Goal: Transaction & Acquisition: Purchase product/service

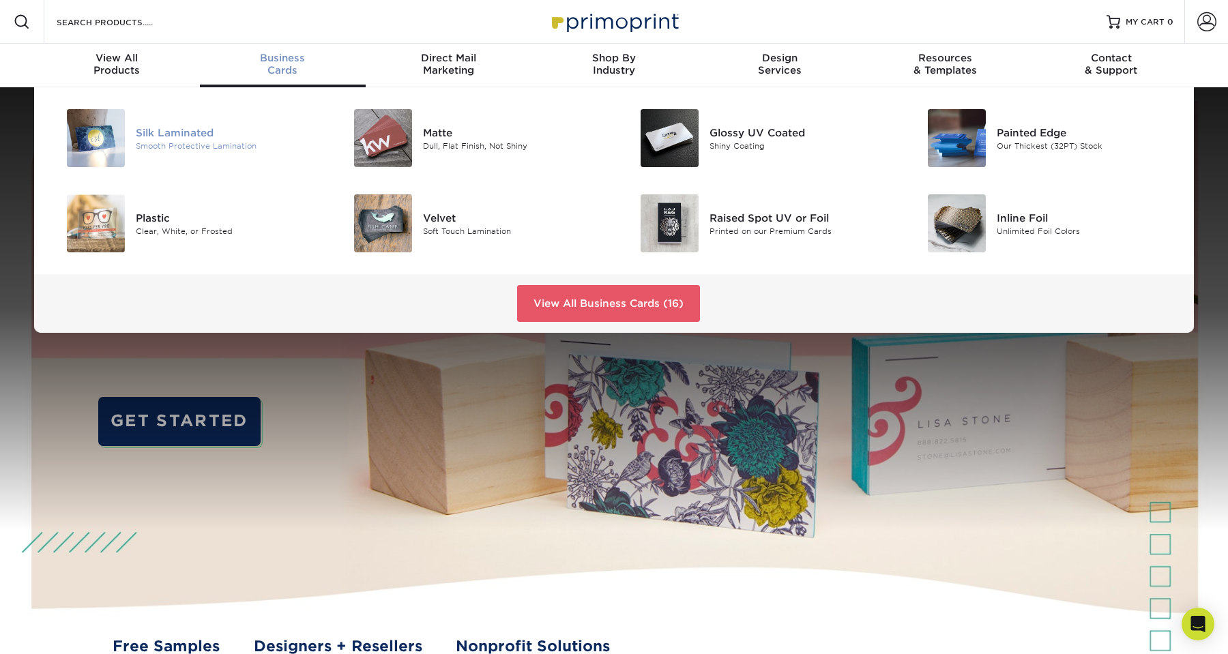
click at [195, 134] on div "Silk Laminated" at bounding box center [226, 132] width 181 height 15
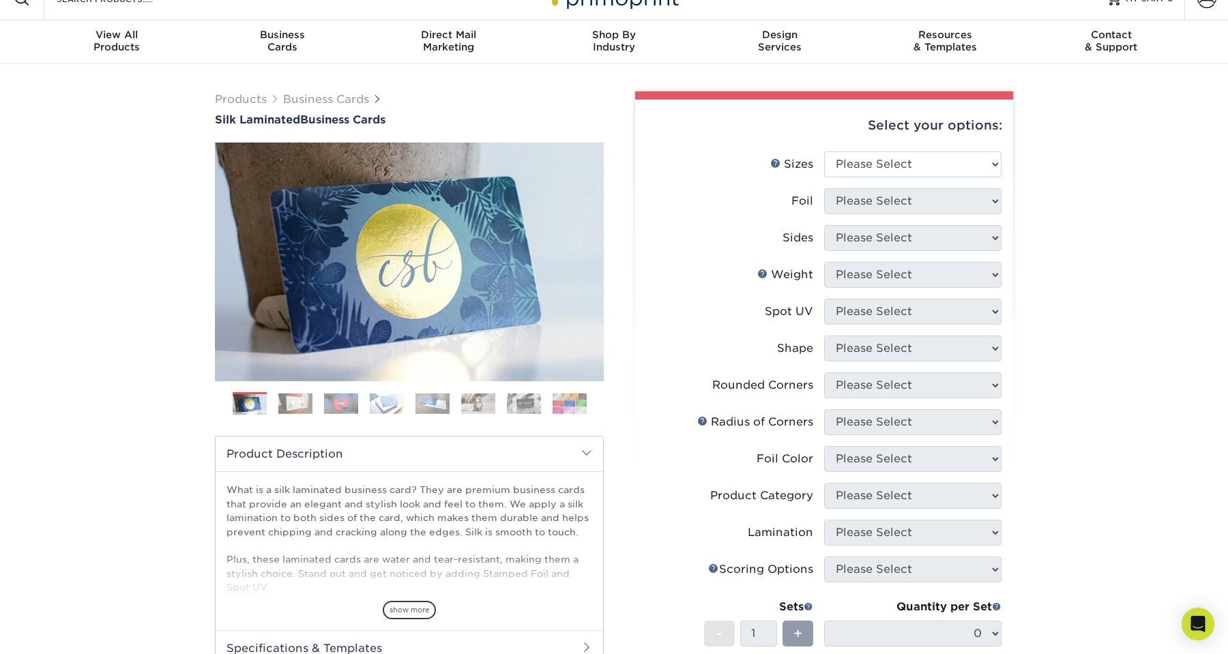
scroll to position [31, 0]
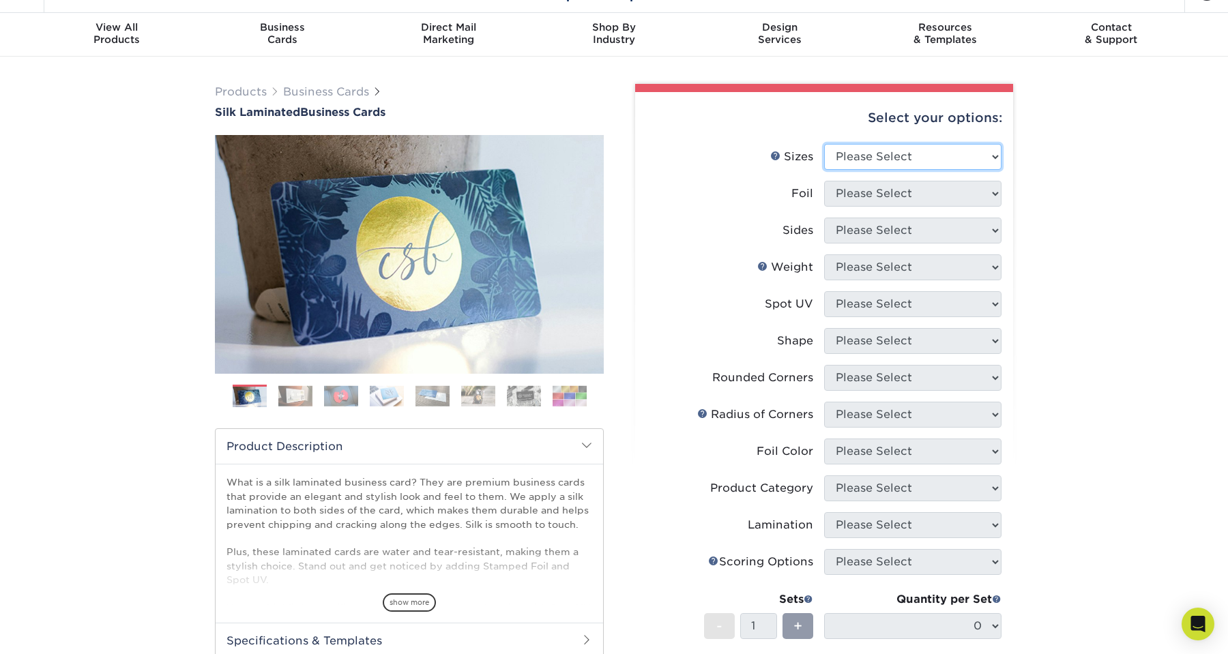
click at [899, 154] on select "Please Select 1.5" x 3.5" - Mini 1.75" x 3.5" - Mini 2" x 2" - Square 2" x 3" -…" at bounding box center [912, 157] width 177 height 26
click at [846, 160] on select "Please Select 1.5" x 3.5" - Mini 1.75" x 3.5" - Mini 2" x 2" - Square 2" x 3" -…" at bounding box center [912, 157] width 177 height 26
select select "2.00x3.50"
click at [824, 144] on select "Please Select 1.5" x 3.5" - Mini 1.75" x 3.5" - Mini 2" x 2" - Square 2" x 3" -…" at bounding box center [912, 157] width 177 height 26
click at [914, 193] on select "Please Select Yes No" at bounding box center [912, 194] width 177 height 26
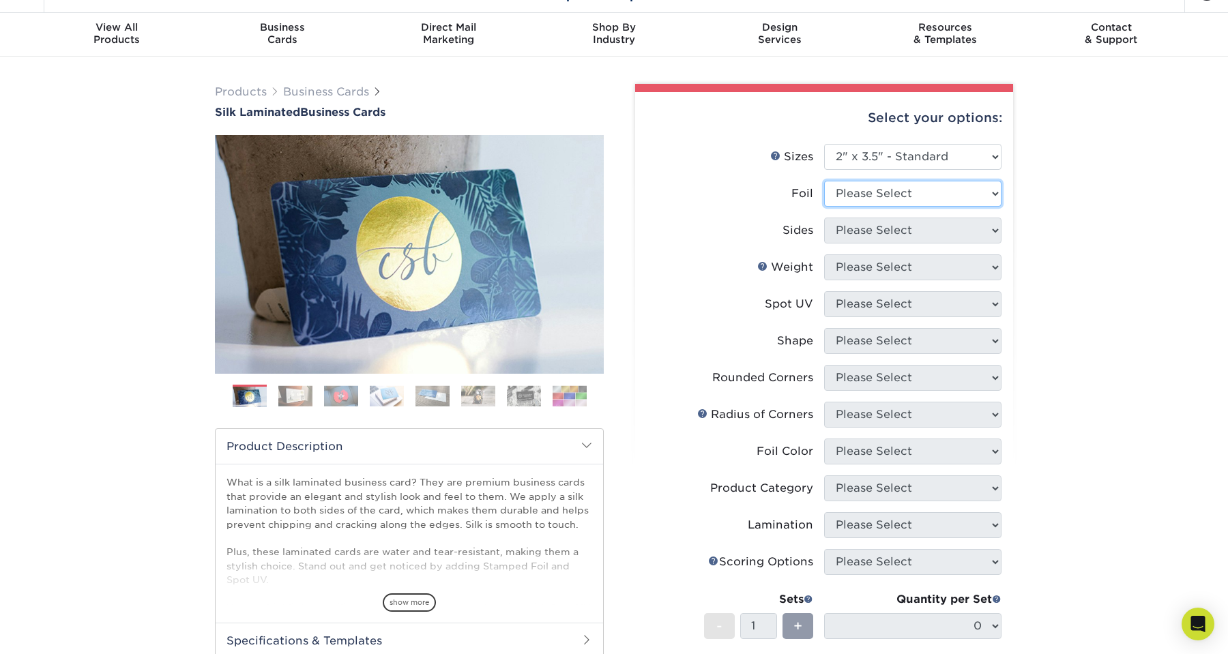
select select "1"
click at [824, 181] on select "Please Select Yes No" at bounding box center [912, 194] width 177 height 26
click at [890, 243] on select "Please Select Print Both Sides - Foil Both Sides Print Both Sides - Foil Front …" at bounding box center [912, 231] width 177 height 26
select select "e9e9dfb3-fba1-4d60-972c-fd9ca5904d33"
click at [824, 218] on select "Please Select Print Both Sides - Foil Both Sides Print Both Sides - Foil Front …" at bounding box center [912, 231] width 177 height 26
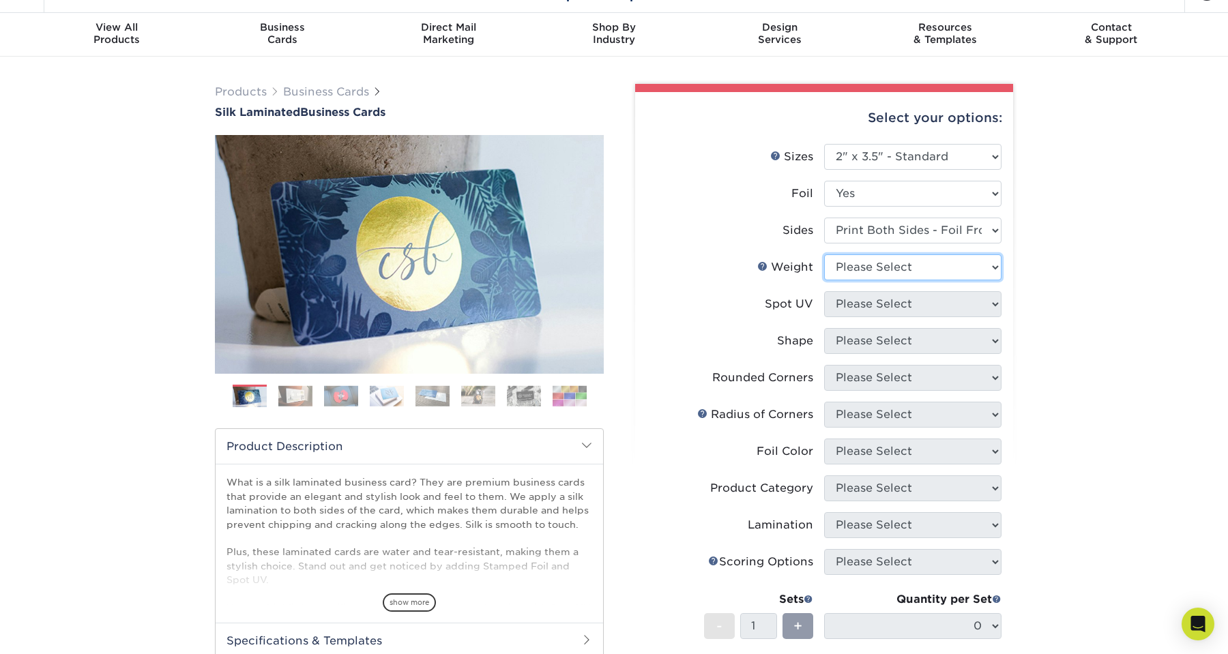
click at [911, 268] on select "Please Select 16PT" at bounding box center [912, 268] width 177 height 26
select select "16PT"
click at [824, 255] on select "Please Select 16PT" at bounding box center [912, 268] width 177 height 26
click at [869, 311] on select "Please Select No Spot UV Front and Back (Both Sides) Front Only Back Only" at bounding box center [912, 304] width 177 height 26
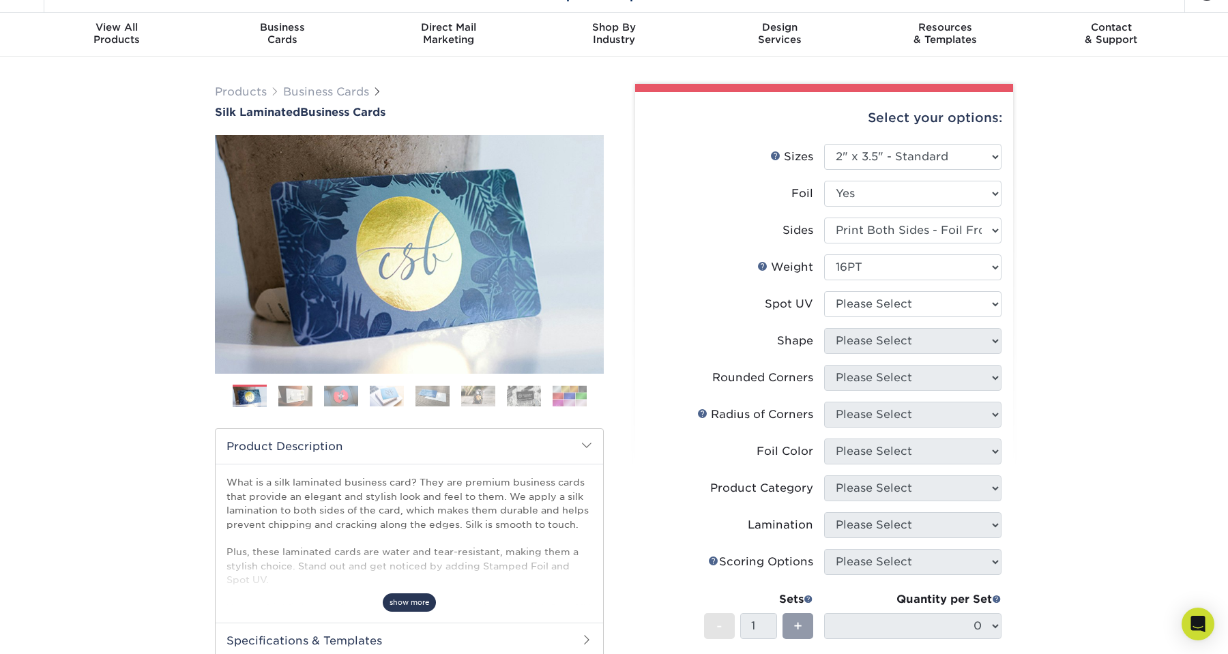
click at [414, 606] on span "show more" at bounding box center [409, 603] width 53 height 18
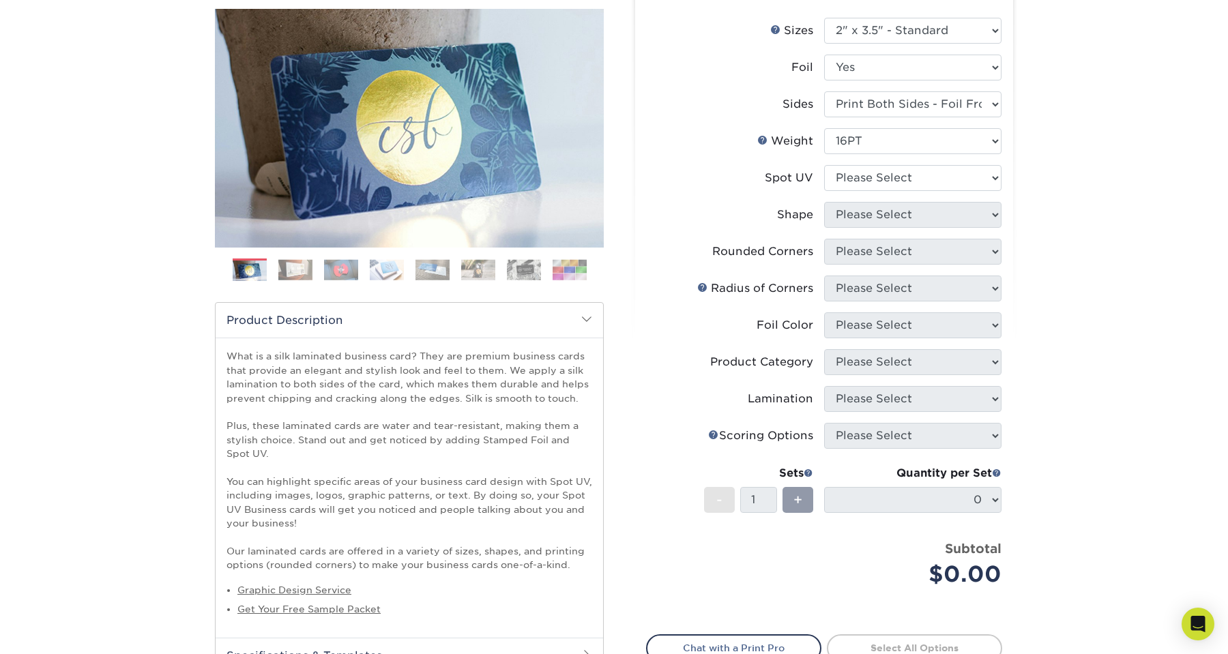
scroll to position [128, 0]
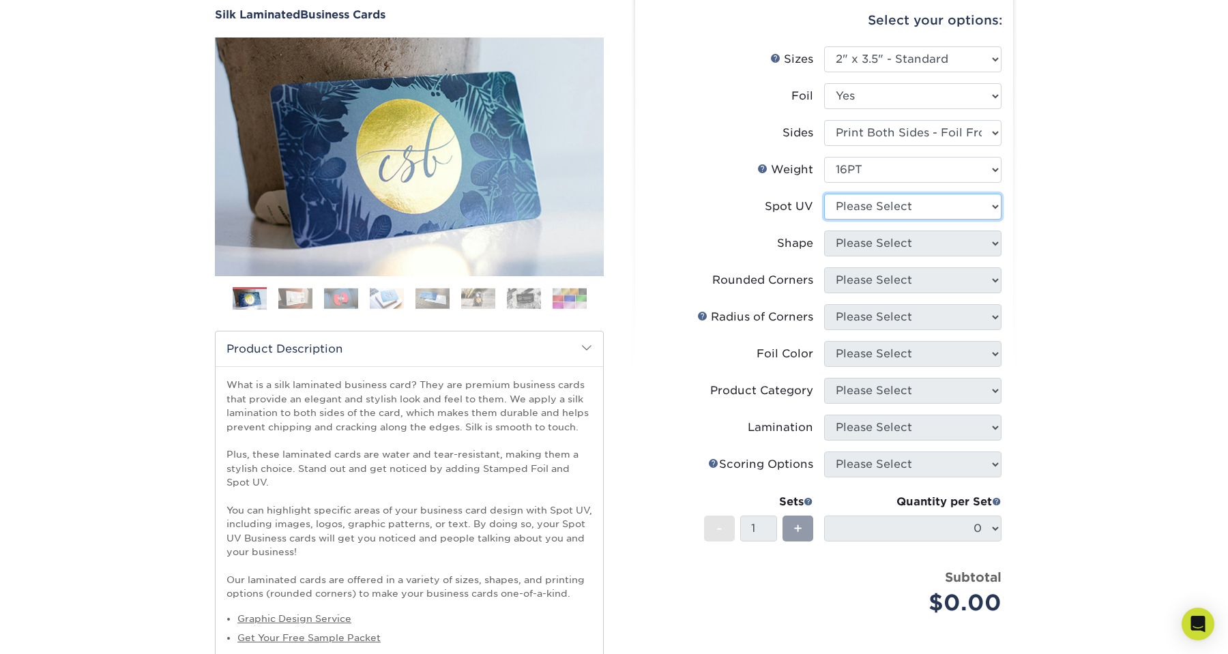
click at [904, 205] on select "Please Select No Spot UV Front and Back (Both Sides) Front Only Back Only" at bounding box center [912, 207] width 177 height 26
select select "3"
click at [824, 194] on select "Please Select No Spot UV Front and Back (Both Sides) Front Only Back Only" at bounding box center [912, 207] width 177 height 26
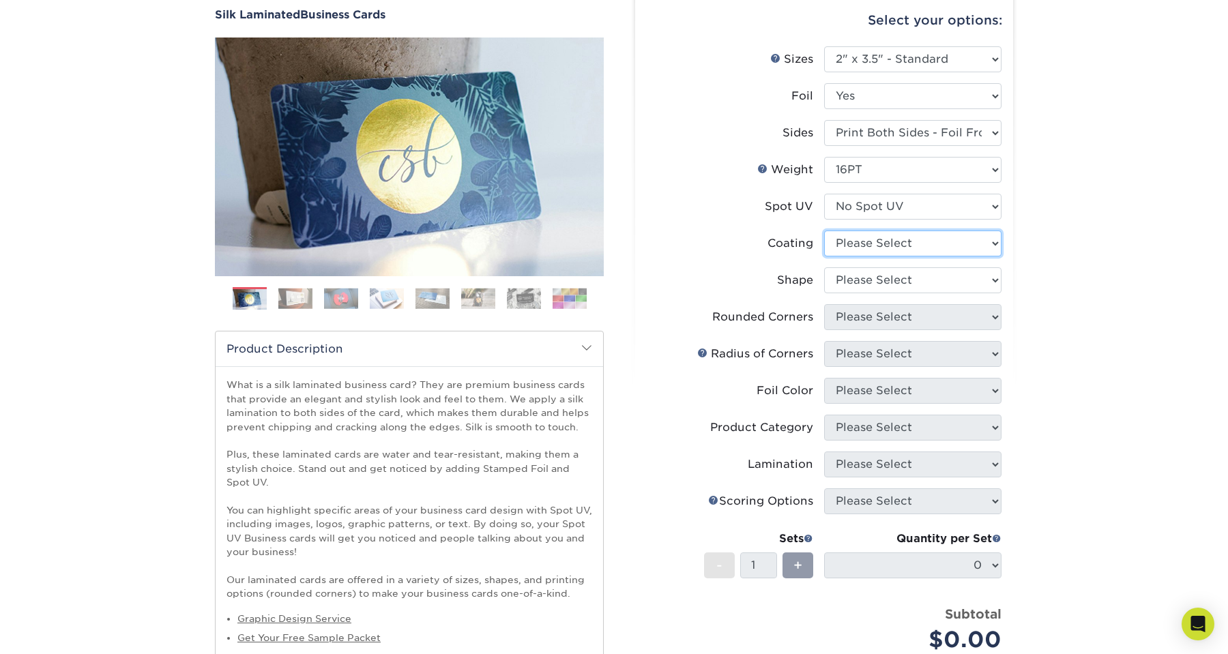
click at [869, 246] on select at bounding box center [912, 244] width 177 height 26
select select "3e7618de-abca-4bda-9f97-8b9129e913d8"
click at [824, 231] on select at bounding box center [912, 244] width 177 height 26
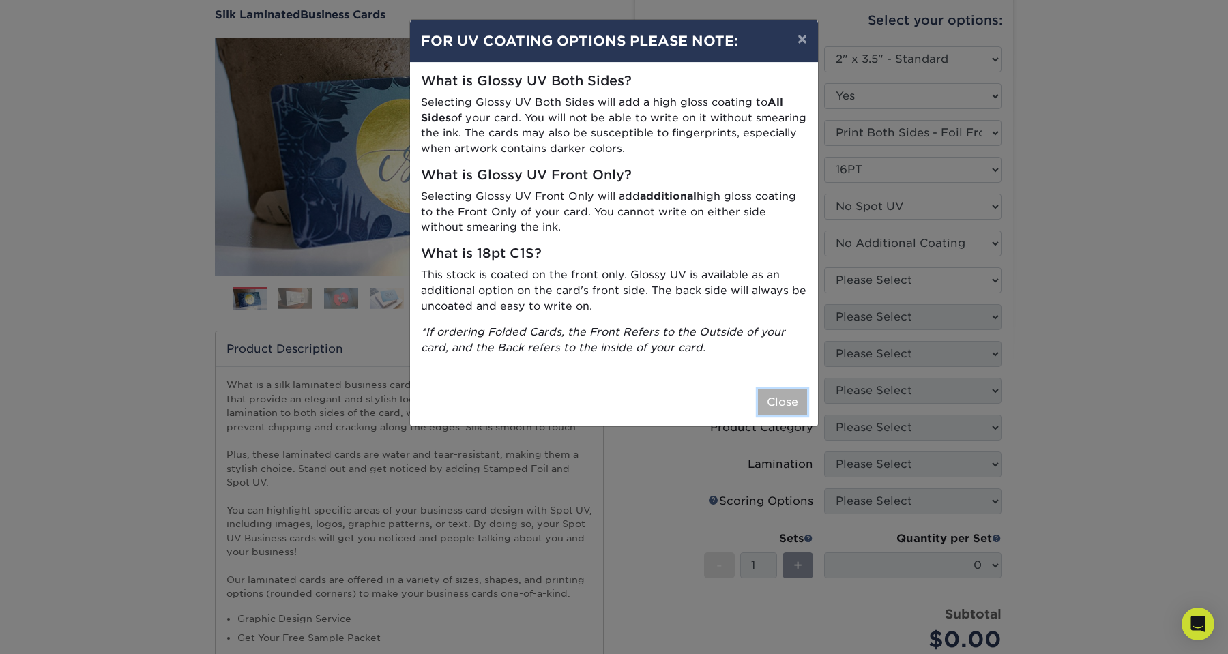
click at [769, 399] on button "Close" at bounding box center [782, 403] width 49 height 26
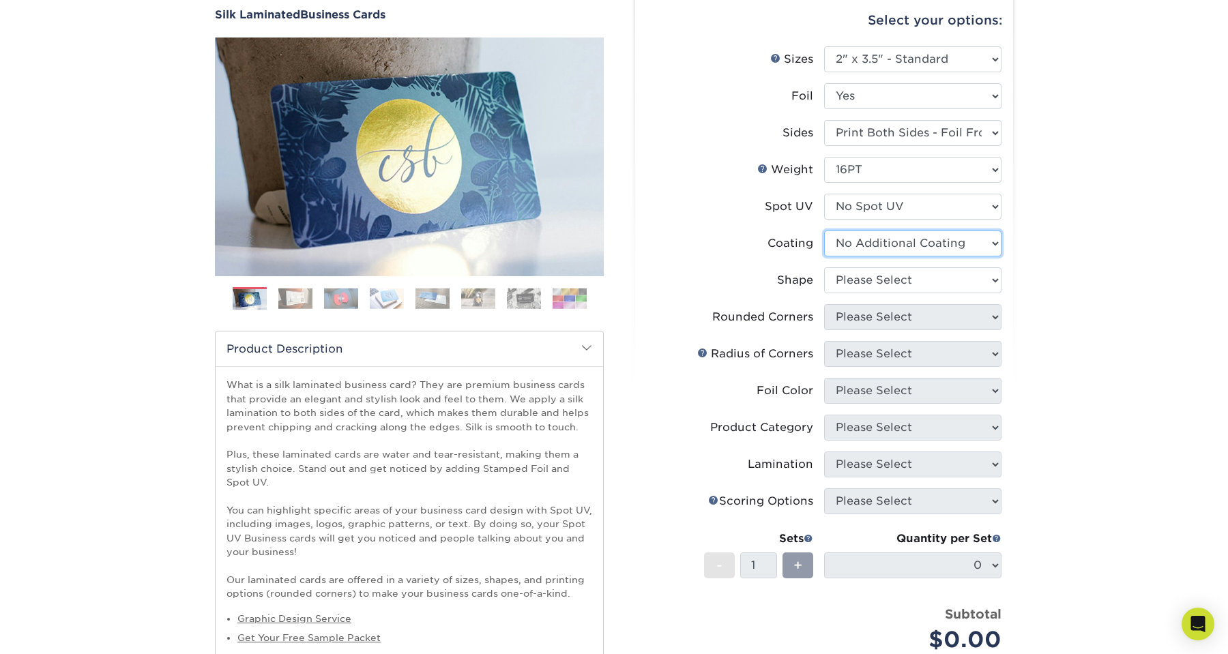
click at [890, 244] on select at bounding box center [912, 244] width 177 height 26
click at [868, 287] on select "Please Select Standard" at bounding box center [912, 281] width 177 height 26
select select "standard"
click at [824, 268] on select "Please Select Standard" at bounding box center [912, 281] width 177 height 26
click at [874, 319] on select "Please Select Yes - Round 2 Corners Yes - Round 4 Corners No" at bounding box center [912, 317] width 177 height 26
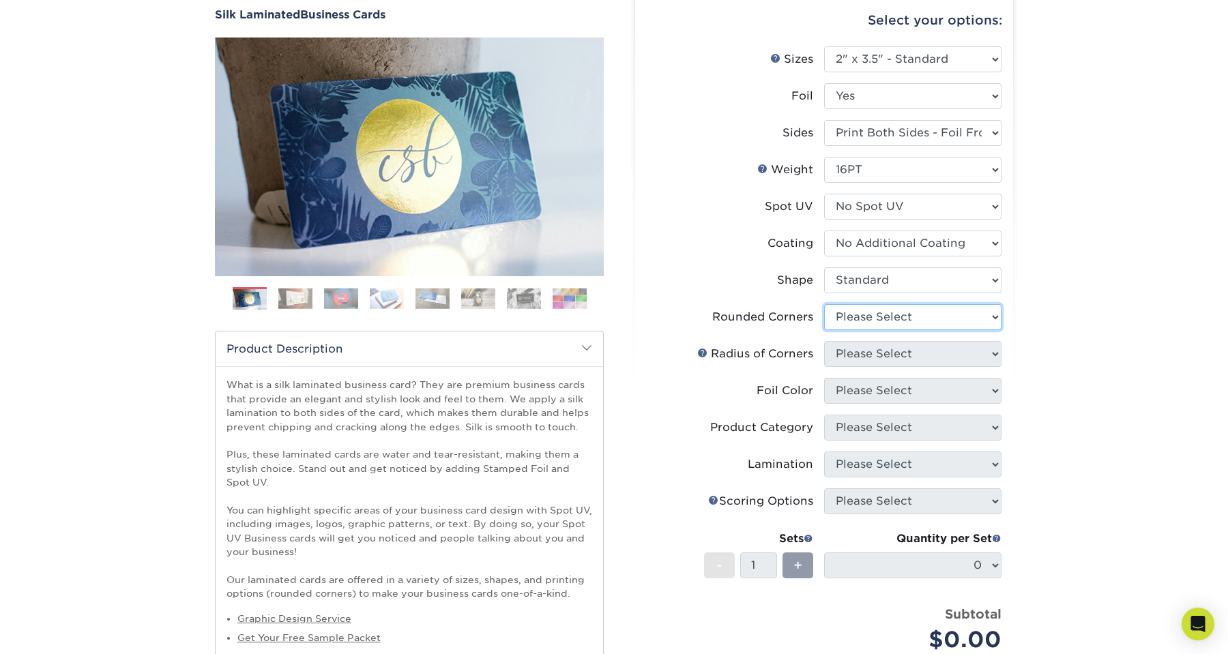
select select "0"
click at [824, 304] on select "Please Select Yes - Round 2 Corners Yes - Round 4 Corners No" at bounding box center [912, 317] width 177 height 26
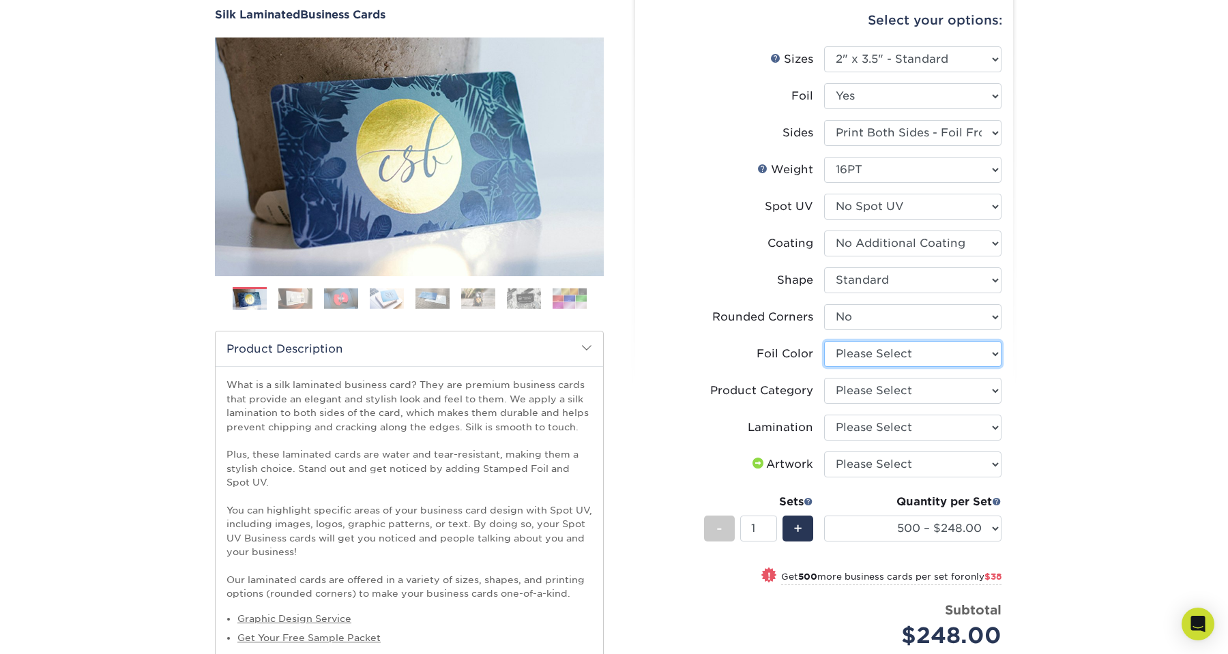
click at [859, 354] on select "Please Select Silver Foil Black Foil Blue Foil Copper Foil Gold Foil Red Foil R…" at bounding box center [912, 354] width 177 height 26
select select "acffa4a5-22f9-4585-ba3f-0adaa54b8c85"
click at [824, 341] on select "Please Select Silver Foil Black Foil Blue Foil Copper Foil Gold Foil Red Foil R…" at bounding box center [912, 354] width 177 height 26
click at [865, 393] on select "Please Select Business Cards" at bounding box center [912, 391] width 177 height 26
select select "3b5148f1-0588-4f88-a218-97bcfdce65c1"
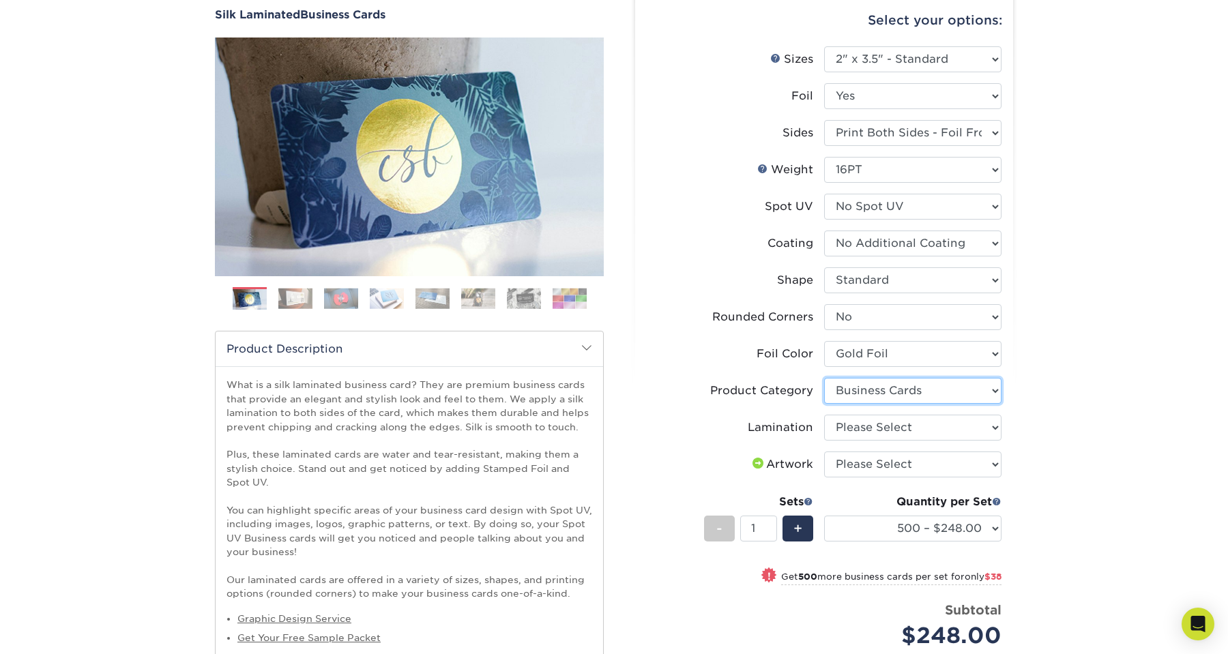
click at [824, 378] on select "Please Select Business Cards" at bounding box center [912, 391] width 177 height 26
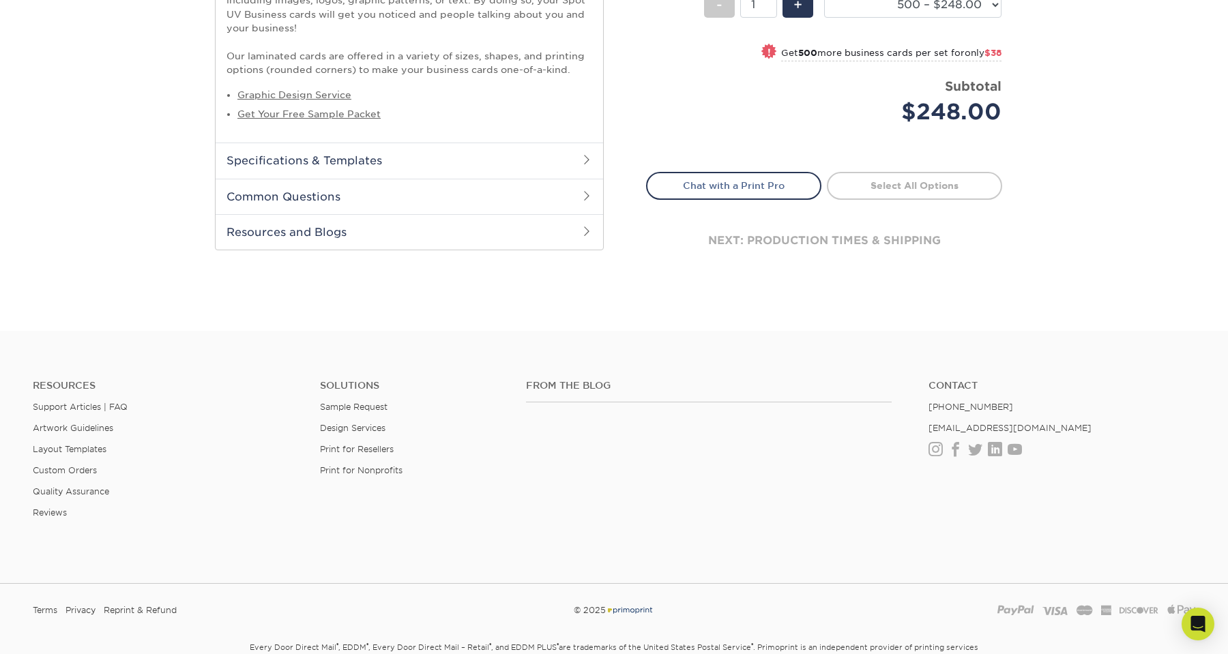
scroll to position [667, 0]
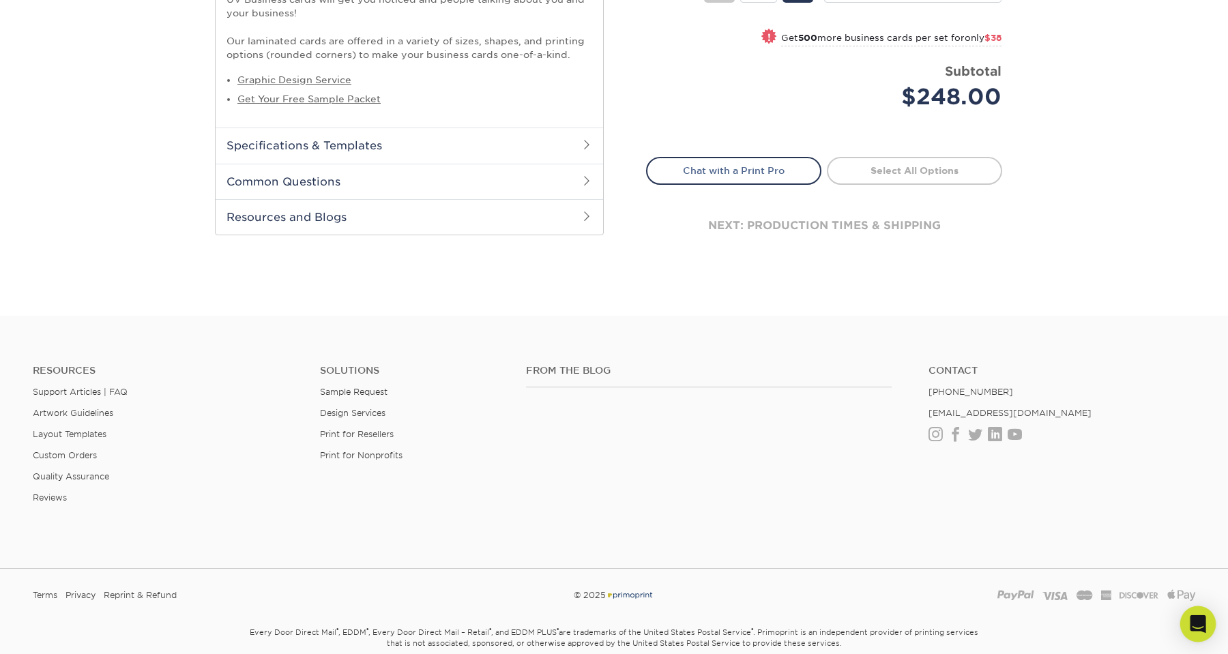
click at [1196, 618] on icon "Open Intercom Messenger" at bounding box center [1198, 625] width 16 height 18
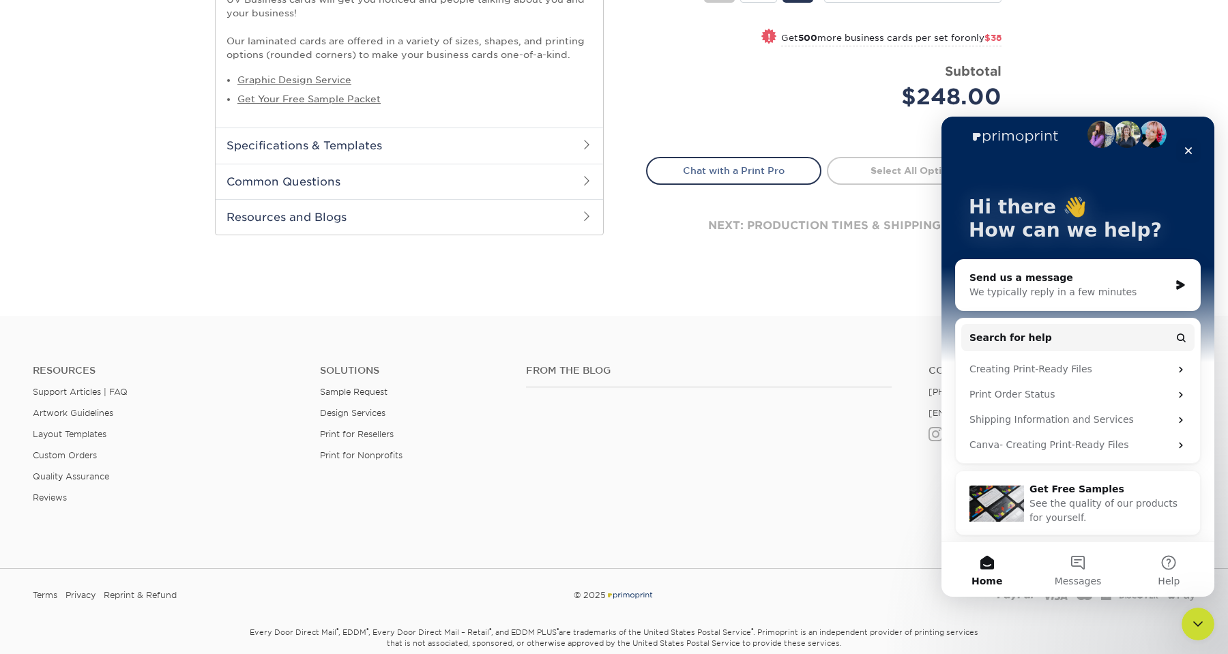
scroll to position [18, 0]
click at [1015, 296] on div "We typically reply in a few minutes" at bounding box center [1070, 292] width 200 height 14
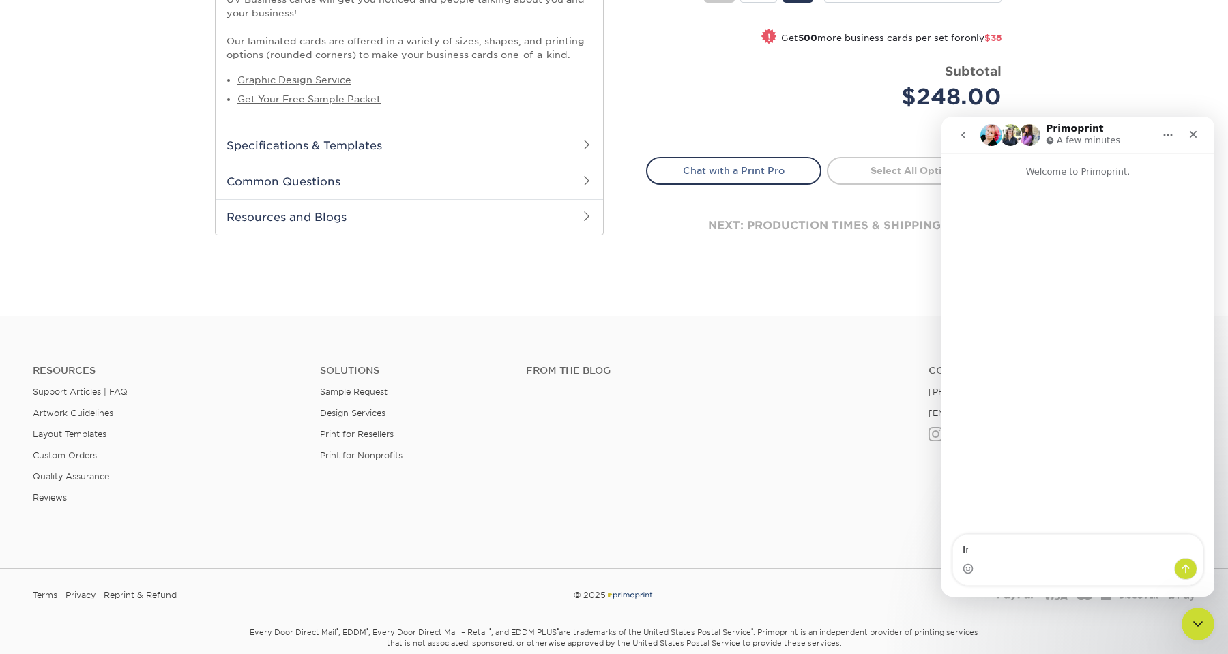
type textarea "I"
type textarea "Hi [PERSON_NAME]!"
click at [1187, 573] on icon "Send a message…" at bounding box center [1186, 569] width 11 height 11
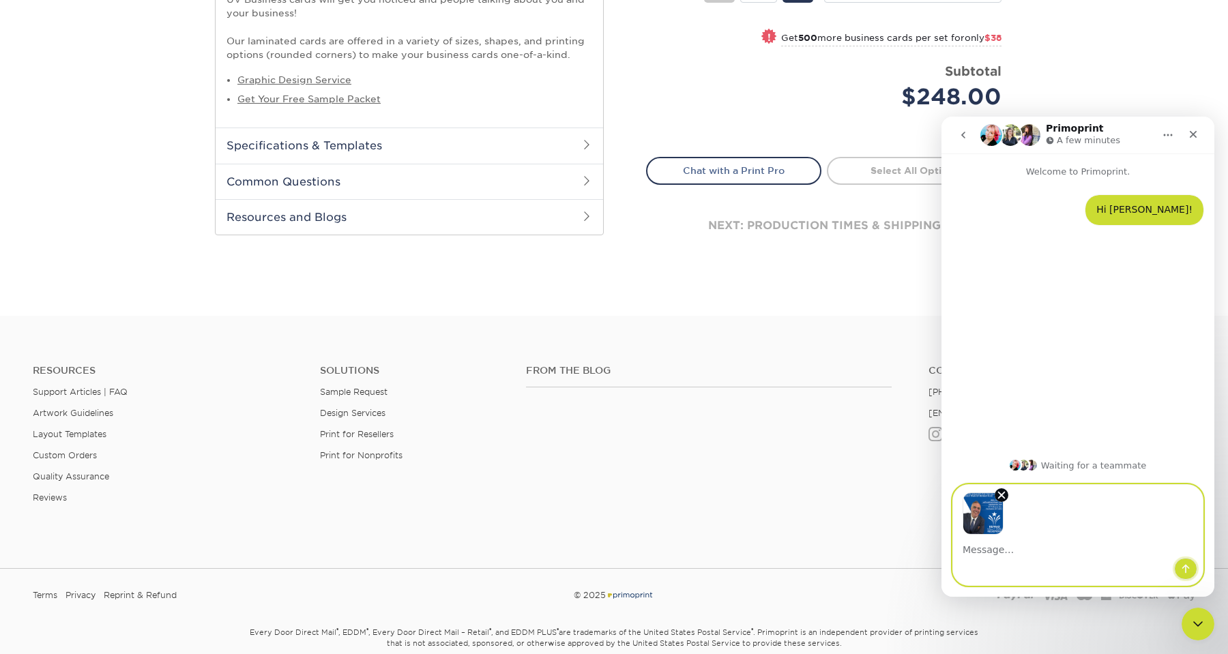
click at [1185, 572] on icon "Send a message…" at bounding box center [1187, 569] width 8 height 9
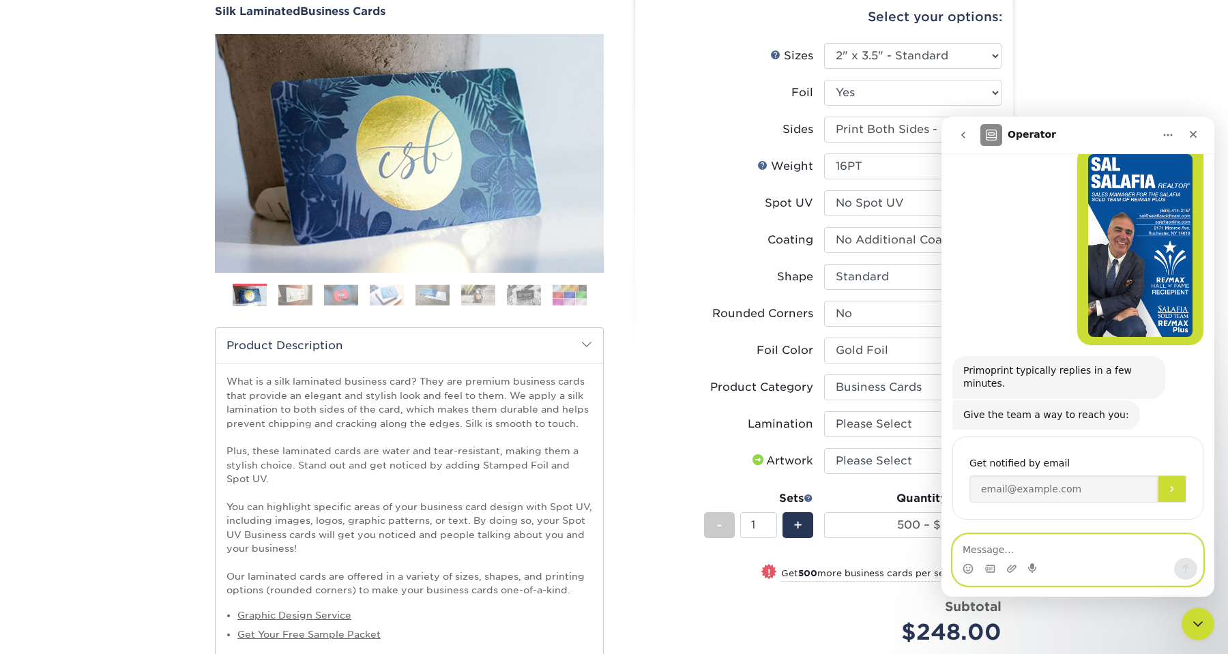
scroll to position [86, 0]
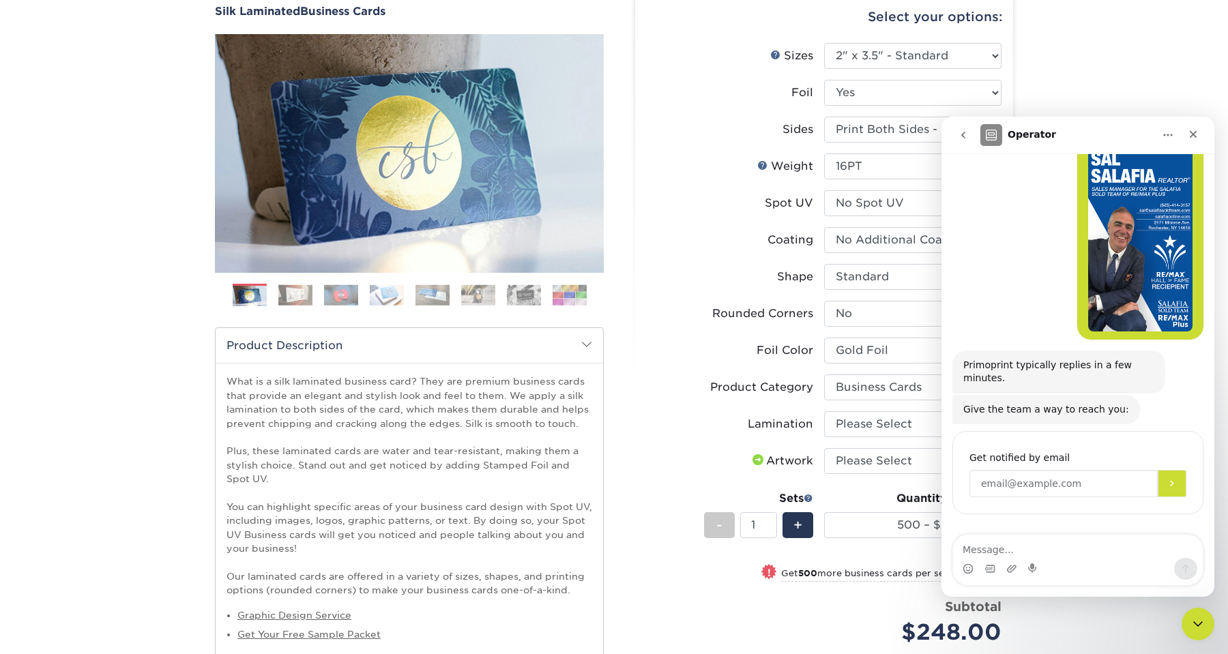
click at [1009, 484] on input "Enter your email" at bounding box center [1064, 483] width 188 height 27
type input "[PERSON_NAME][EMAIL_ADDRESS][DOMAIN_NAME]"
click at [1181, 487] on button "Submit" at bounding box center [1172, 483] width 29 height 27
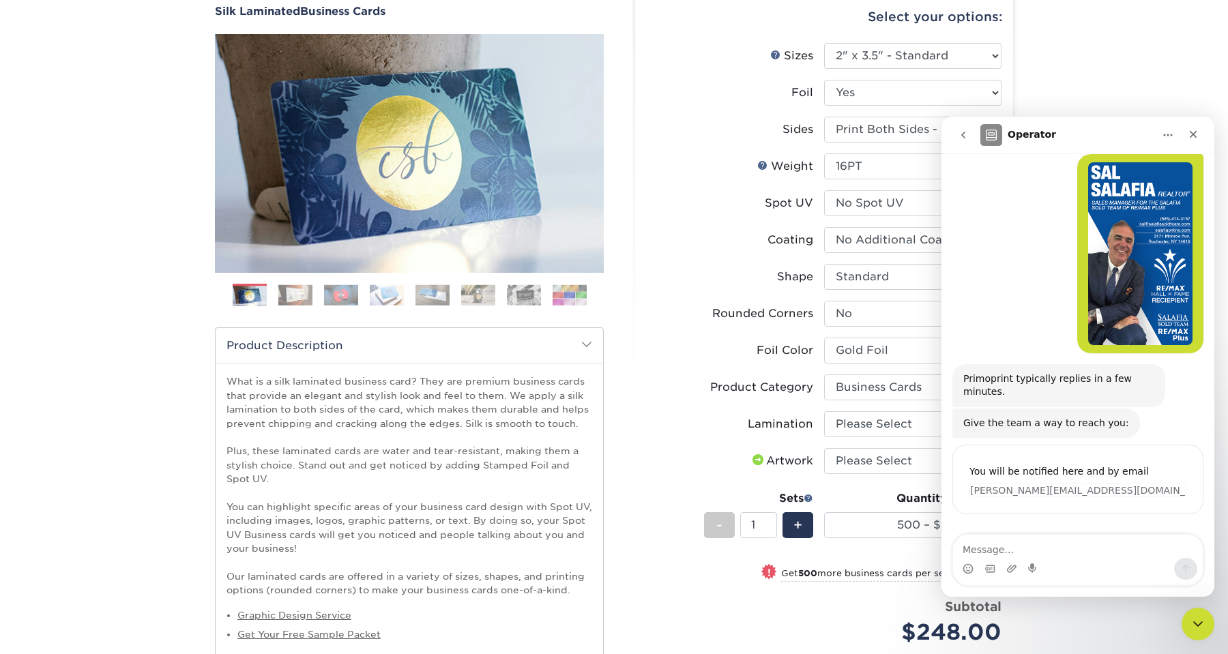
scroll to position [72, 0]
click at [1204, 624] on icon "Close Intercom Messenger" at bounding box center [1196, 622] width 16 height 16
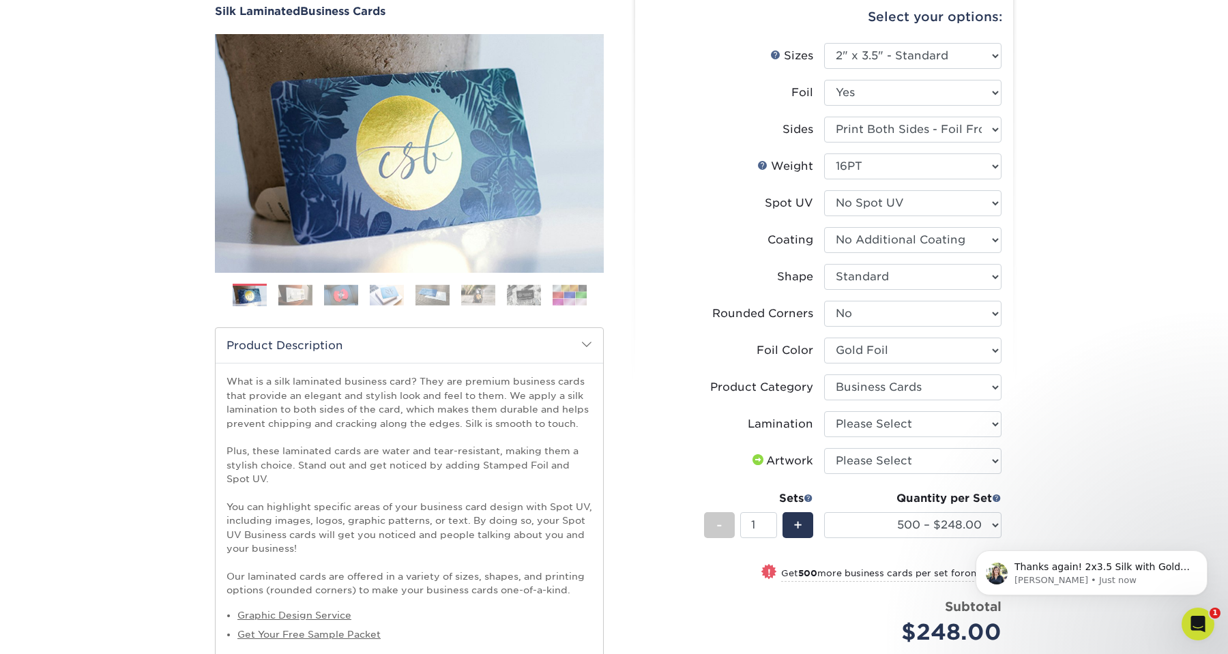
scroll to position [375, 0]
click at [1195, 616] on icon "Open Intercom Messenger" at bounding box center [1196, 622] width 23 height 23
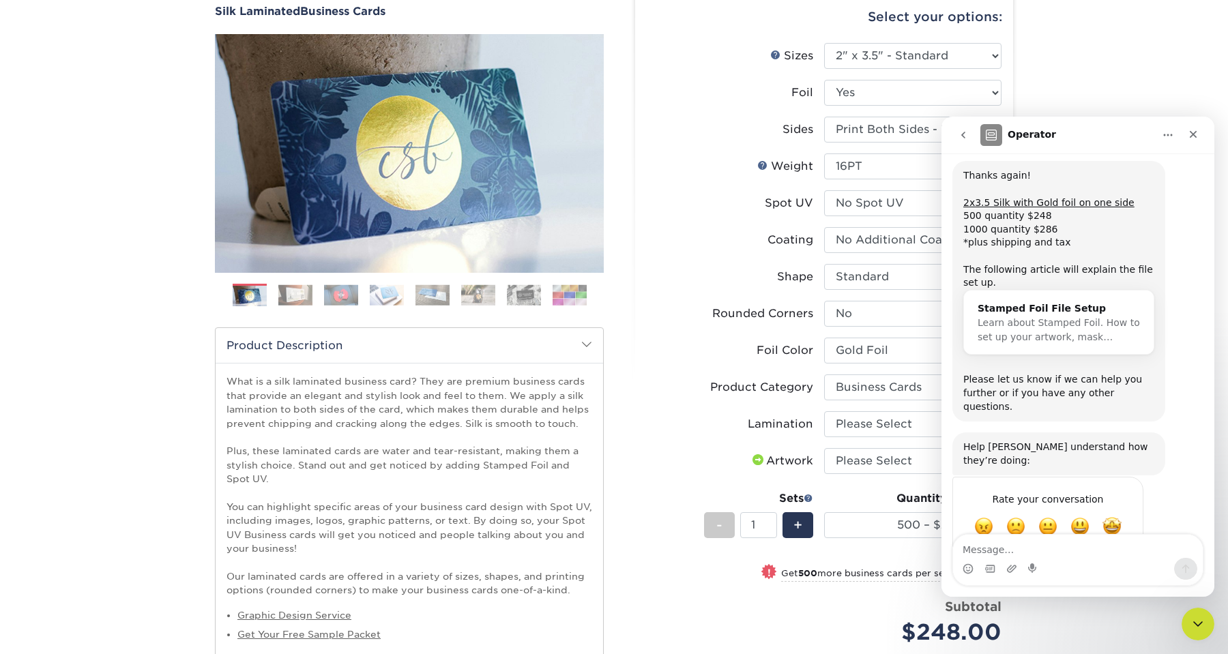
scroll to position [485, 0]
